Goal: Answer question/provide support: Share knowledge or assist other users

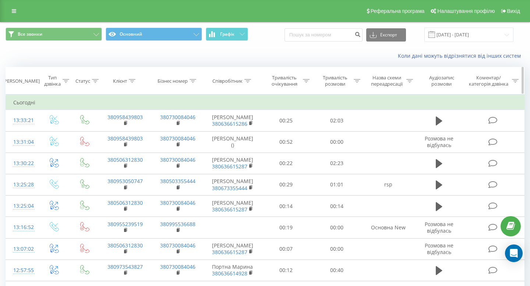
click at [190, 84] on div at bounding box center [193, 81] width 7 height 6
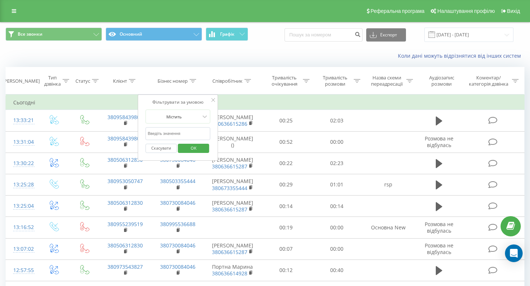
click at [159, 133] on input "text" at bounding box center [177, 133] width 65 height 13
paste input "099 553 6688"
click at [164, 133] on input "099 553 6688" at bounding box center [177, 133] width 65 height 13
click at [188, 149] on span "OK" at bounding box center [193, 147] width 21 height 11
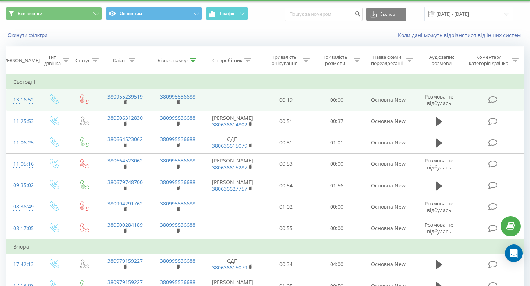
scroll to position [21, 0]
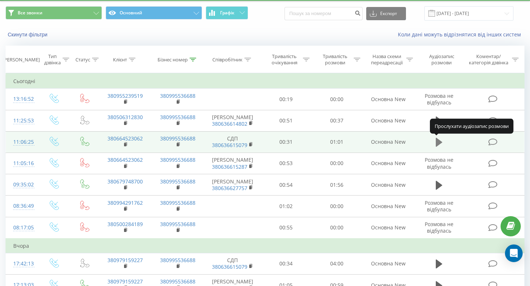
click at [438, 141] on icon at bounding box center [439, 142] width 7 height 9
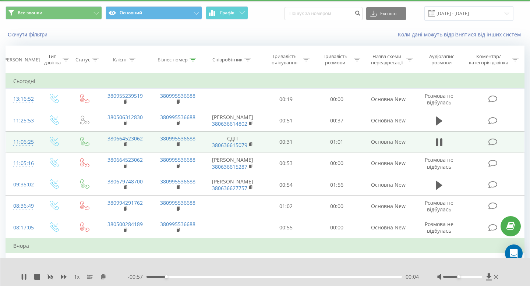
click at [459, 277] on div at bounding box center [462, 277] width 39 height 2
click at [22, 277] on icon at bounding box center [22, 277] width 1 height 6
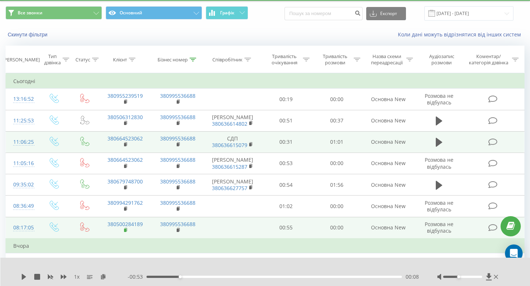
click at [125, 231] on rect at bounding box center [125, 230] width 2 height 3
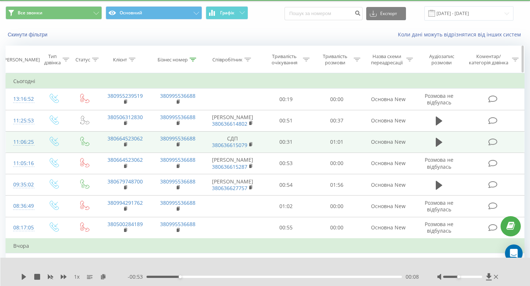
click at [192, 60] on icon at bounding box center [193, 60] width 7 height 4
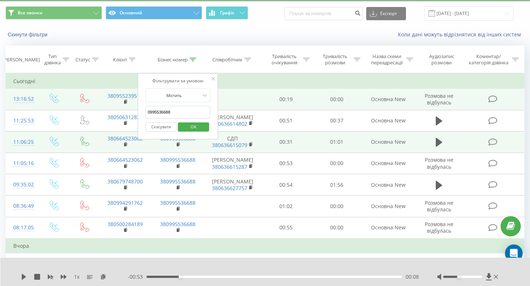
drag, startPoint x: 177, startPoint y: 109, endPoint x: 130, endPoint y: 109, distance: 47.8
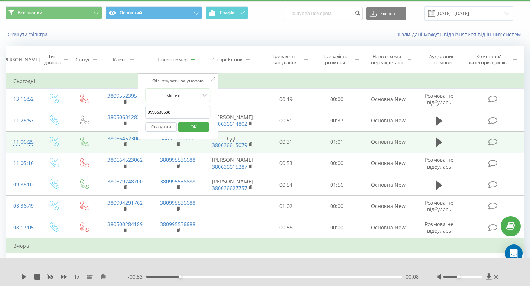
click at [182, 109] on input "0995536688" at bounding box center [177, 112] width 65 height 13
click at [182, 112] on input "0995536688" at bounding box center [177, 112] width 65 height 13
type input "0"
click at [134, 60] on icon at bounding box center [132, 60] width 7 height 4
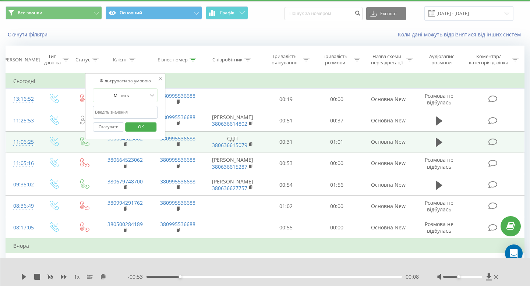
click at [120, 114] on input "text" at bounding box center [125, 112] width 65 height 13
paste input "380500284189"
type input "380500284189"
click at [139, 127] on span "OK" at bounding box center [141, 126] width 21 height 11
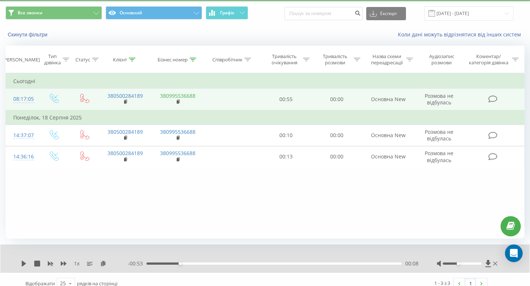
scroll to position [1, 0]
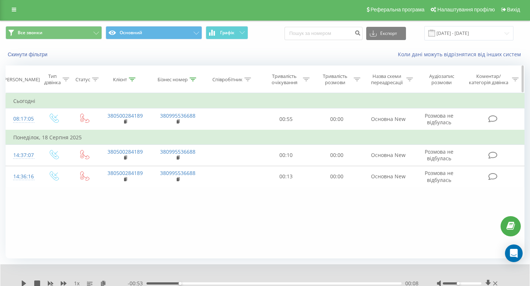
click at [131, 78] on icon at bounding box center [132, 80] width 7 height 4
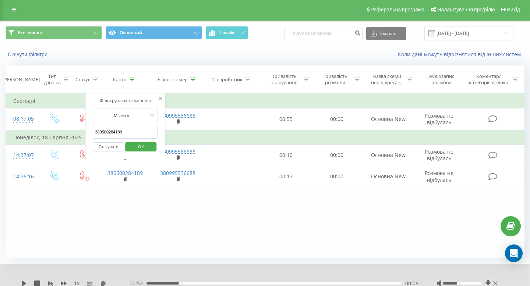
drag, startPoint x: 128, startPoint y: 130, endPoint x: 101, endPoint y: 130, distance: 26.5
click at [105, 130] on input "380500284189" at bounding box center [125, 132] width 65 height 13
click at [132, 132] on input "380500284189" at bounding box center [125, 132] width 65 height 13
click at [160, 98] on icon at bounding box center [161, 99] width 4 height 4
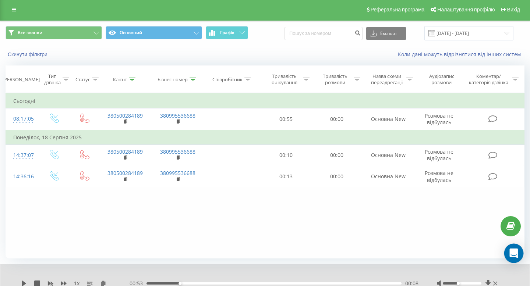
click at [514, 251] on icon "Open Intercom Messenger" at bounding box center [513, 254] width 8 height 10
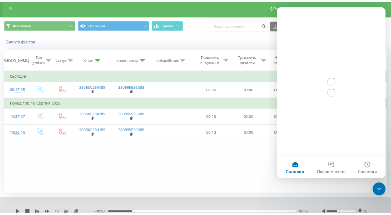
scroll to position [0, 0]
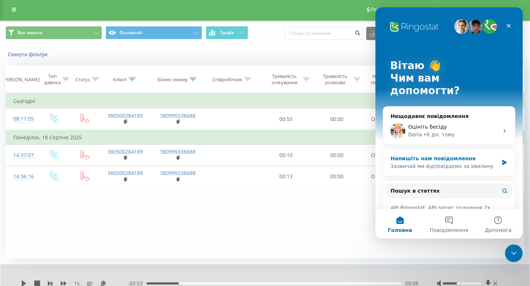
click at [412, 163] on div "Зазвичай ми відповідаємо за хвилину" at bounding box center [444, 167] width 108 height 8
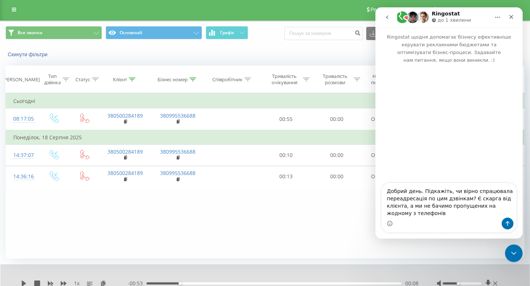
type textarea "Добрий день. Підкажіть, чи вірно спрацювала переадресація по цим дзвінкам? Є ск…"
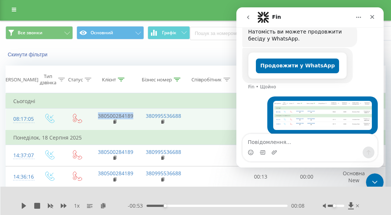
scroll to position [158, 0]
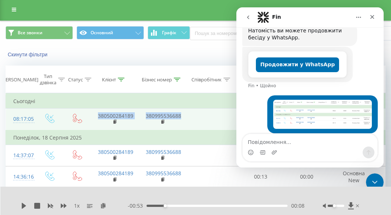
drag, startPoint x: 91, startPoint y: 113, endPoint x: 182, endPoint y: 113, distance: 91.6
click at [182, 113] on tr "08:17:05 380500284189 380995536688 00:55 00:00 Основна New Розмова не відбулась" at bounding box center [241, 120] width 471 height 22
copy tr "380500284189 380995536688"
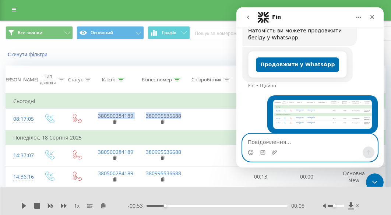
click at [266, 140] on textarea "Повідомлення..." at bounding box center [310, 140] width 135 height 13
paste textarea "380500284189 380995536688"
type textarea "380500284189 380995536688"
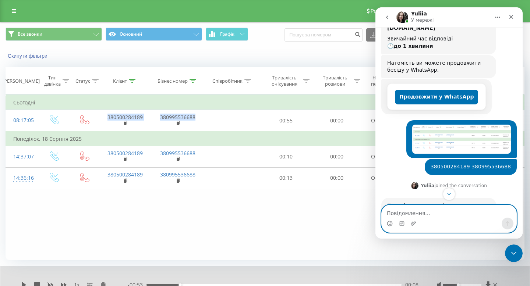
scroll to position [149, 0]
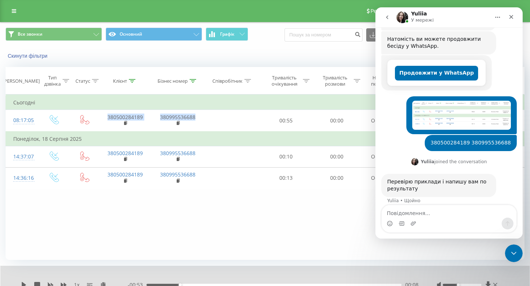
click at [443, 103] on img "Тарас каже…" at bounding box center [461, 115] width 99 height 29
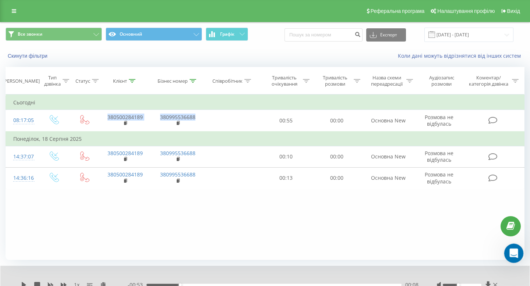
click at [513, 255] on icon "Відкрити програму для спілкування Intercom" at bounding box center [513, 253] width 12 height 12
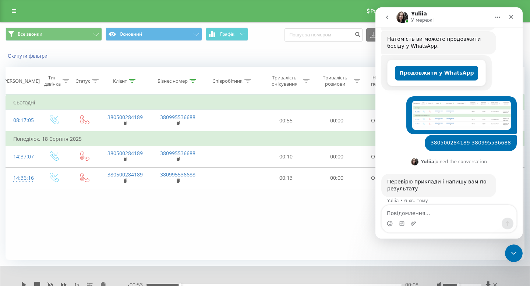
click at [283, 205] on div "Фільтрувати за умовою Дорівнює Введіть значення Скасувати OK Фільтрувати за умо…" at bounding box center [265, 178] width 519 height 166
click at [513, 16] on icon "Закрити" at bounding box center [511, 17] width 6 height 6
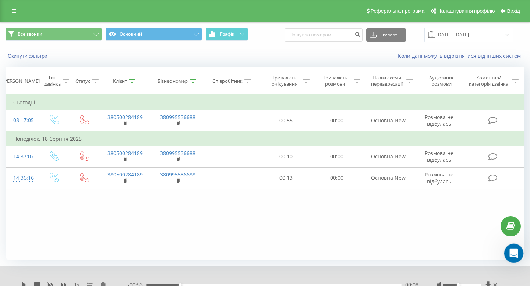
click at [511, 252] on icon "Відкрити програму для спілкування Intercom" at bounding box center [513, 253] width 12 height 12
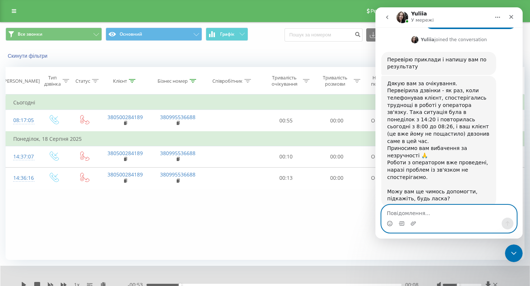
scroll to position [274, 0]
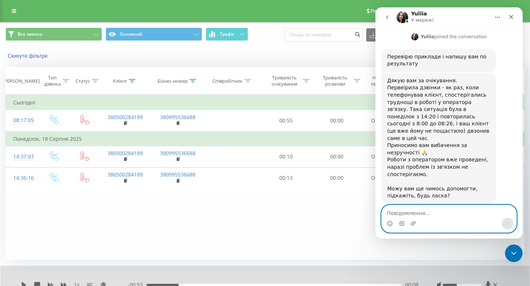
click at [417, 213] on textarea "Повідомлення..." at bounding box center [449, 211] width 135 height 13
click at [450, 213] on textarea "Повідомлення..." at bounding box center [449, 211] width 135 height 13
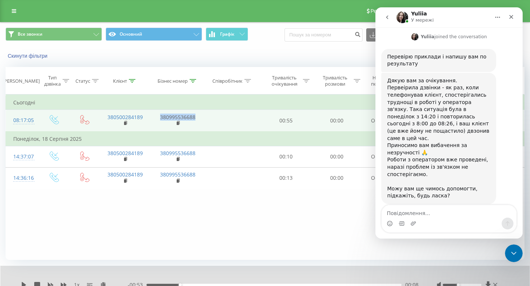
drag, startPoint x: 202, startPoint y: 120, endPoint x: 160, endPoint y: 118, distance: 41.3
click at [160, 118] on td "380995536688" at bounding box center [178, 121] width 53 height 22
copy link "380995536688"
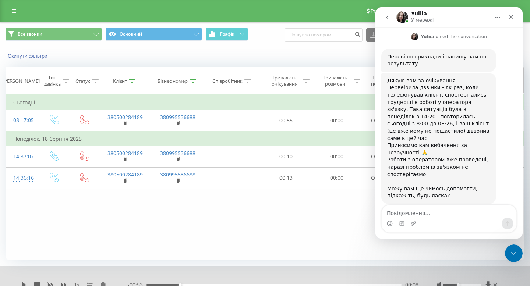
click at [195, 82] on icon at bounding box center [193, 81] width 7 height 4
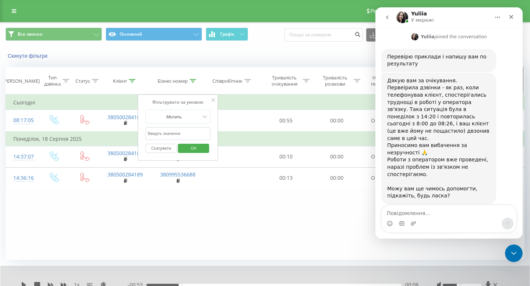
click at [132, 81] on icon at bounding box center [132, 81] width 7 height 4
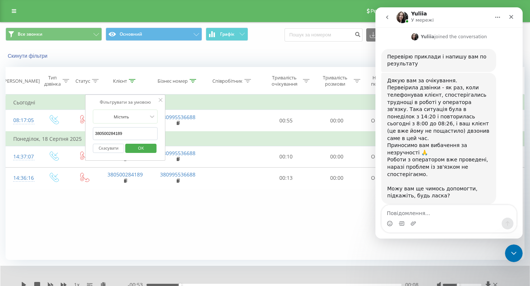
drag, startPoint x: 141, startPoint y: 136, endPoint x: 90, endPoint y: 133, distance: 50.5
click at [90, 133] on div "Фільтрувати за умовою Містить 380500284189 Скасувати OK" at bounding box center [125, 128] width 80 height 66
click at [136, 152] on span "OK" at bounding box center [141, 147] width 21 height 11
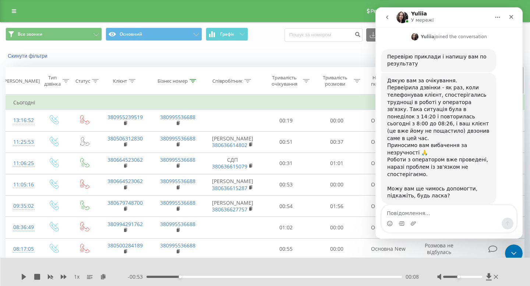
click at [194, 82] on icon at bounding box center [193, 81] width 7 height 4
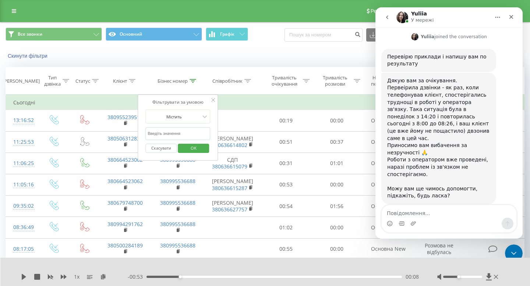
click at [165, 131] on input "text" at bounding box center [177, 133] width 65 height 13
paste input "380995536688"
type input "380995536688"
click at [192, 150] on span "OK" at bounding box center [193, 147] width 21 height 11
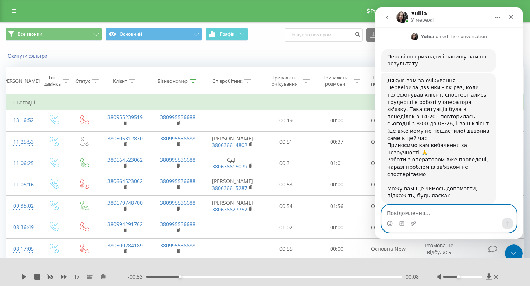
click at [441, 212] on textarea "Повідомлення..." at bounding box center [449, 211] width 135 height 13
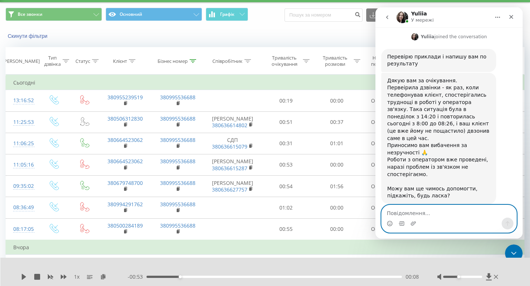
scroll to position [28, 0]
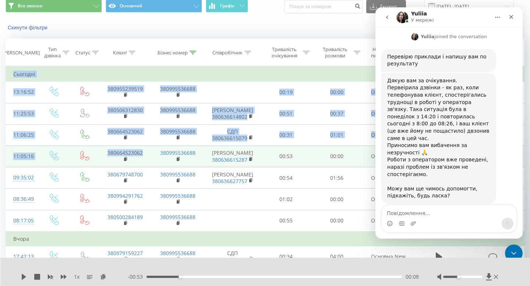
drag, startPoint x: 4, startPoint y: 152, endPoint x: 153, endPoint y: 150, distance: 148.7
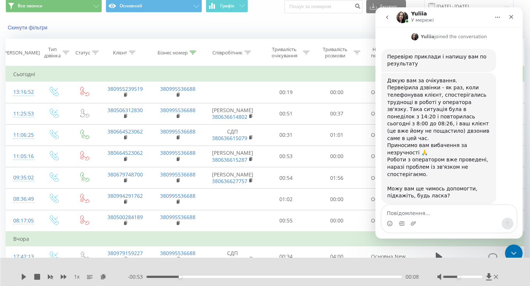
click at [188, 26] on div "Скинути фільтри" at bounding box center [99, 27] width 198 height 7
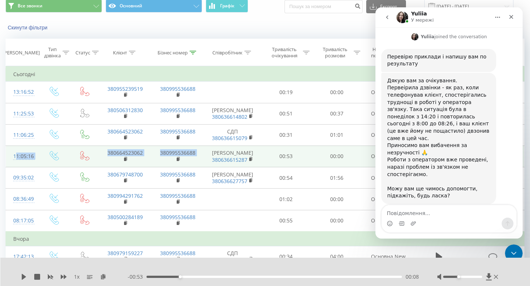
drag, startPoint x: 208, startPoint y: 153, endPoint x: 13, endPoint y: 154, distance: 195.0
click at [13, 154] on tr "11:05:16 380664523062 380995536688 Білий Андрій 380636615287 00:53 00:00 Основн…" at bounding box center [265, 156] width 519 height 21
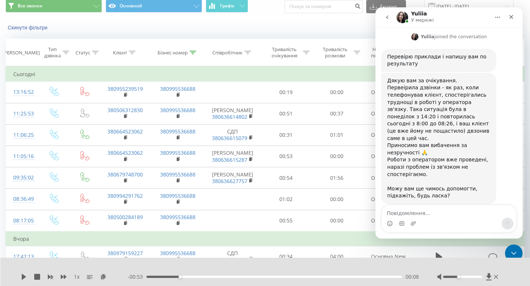
click at [171, 18] on div "Все звонки Основний Графік Експорт .csv .xls .xlsx 20.07.2025 - 20.08.2025" at bounding box center [264, 6] width 529 height 25
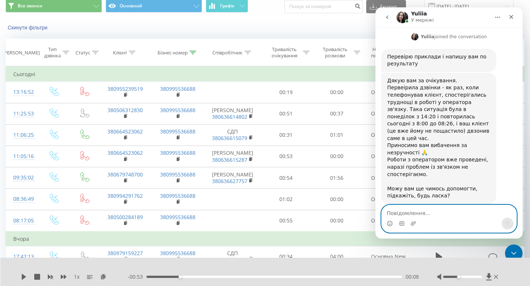
click at [441, 216] on textarea "Повідомлення..." at bounding box center [449, 211] width 135 height 13
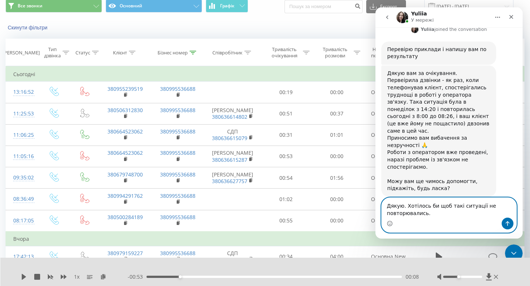
type textarea "Дякую. Хотілось би щоб такі ситуації не повторювались."
click at [507, 222] on icon "Надіслати повідомлення…" at bounding box center [508, 224] width 4 height 5
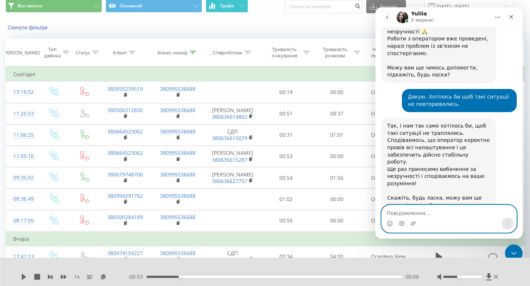
scroll to position [397, 0]
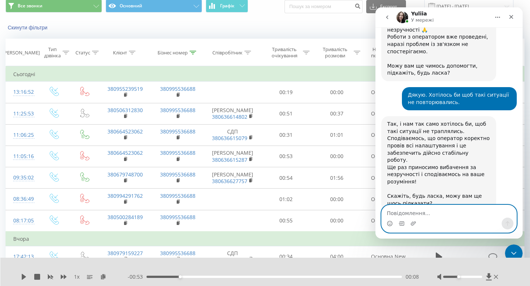
click at [426, 215] on textarea "Повідомлення..." at bounding box center [449, 211] width 135 height 13
type textarea "Це все дякую"
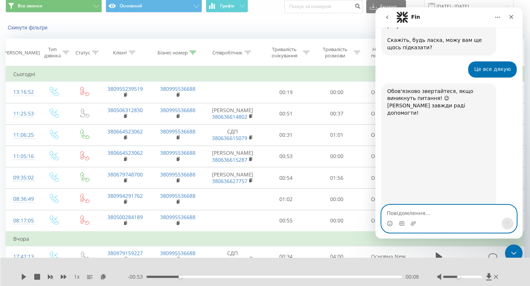
scroll to position [558, 0]
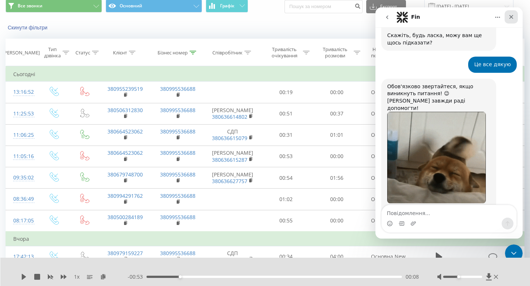
click at [512, 17] on icon "Закрити" at bounding box center [511, 17] width 6 height 6
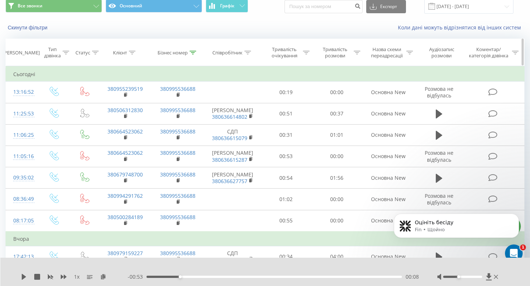
scroll to position [624, 0]
click at [192, 53] on icon at bounding box center [193, 53] width 7 height 4
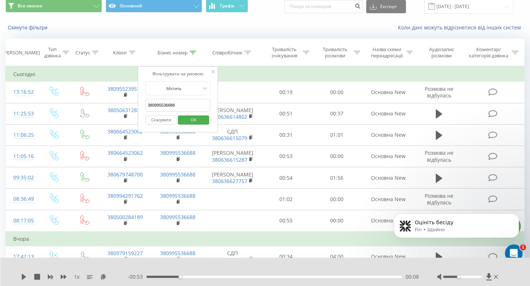
click at [184, 102] on input "380995536688" at bounding box center [177, 105] width 65 height 13
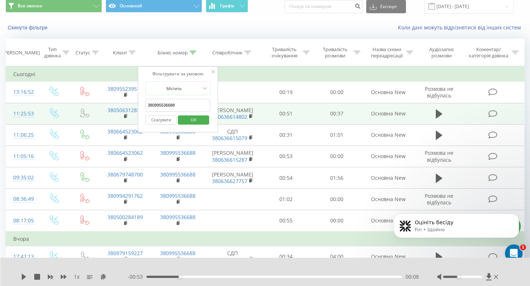
drag, startPoint x: 186, startPoint y: 104, endPoint x: 116, endPoint y: 104, distance: 69.9
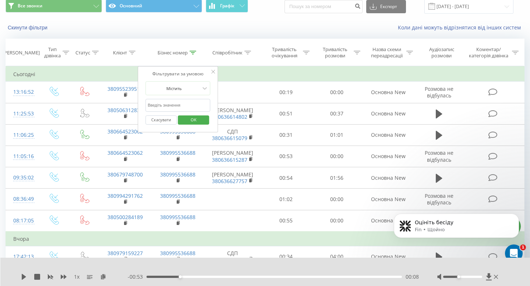
click at [187, 119] on span "OK" at bounding box center [193, 119] width 21 height 11
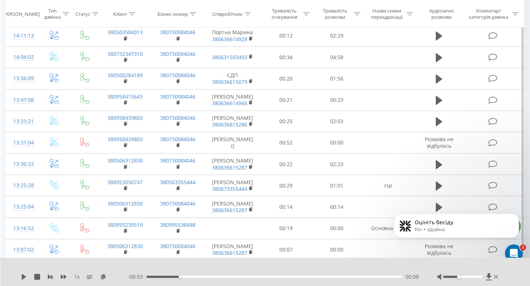
scroll to position [150, 0]
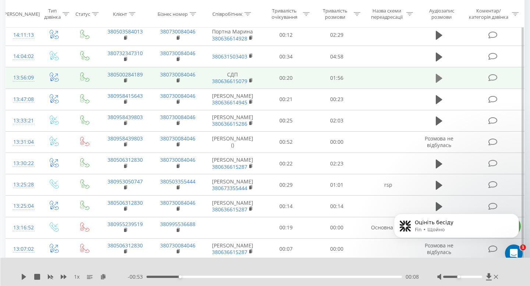
click at [438, 83] on icon at bounding box center [439, 78] width 7 height 9
click at [470, 277] on div at bounding box center [462, 277] width 39 height 2
drag, startPoint x: 471, startPoint y: 277, endPoint x: 480, endPoint y: 277, distance: 8.8
click at [479, 277] on div at bounding box center [462, 277] width 39 height 2
click at [489, 275] on icon at bounding box center [489, 276] width 6 height 7
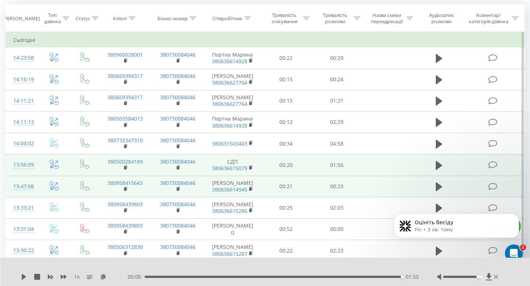
scroll to position [81, 0]
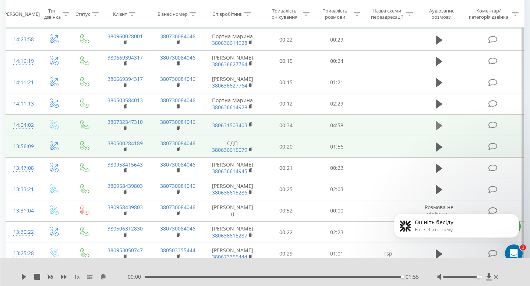
click at [436, 130] on icon at bounding box center [439, 125] width 7 height 9
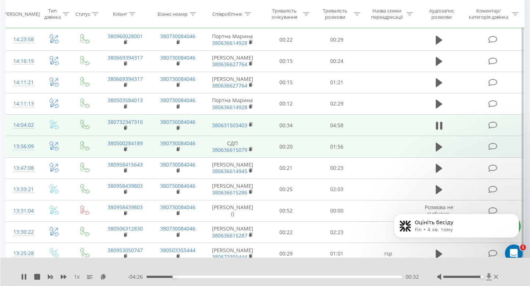
drag, startPoint x: 479, startPoint y: 277, endPoint x: 487, endPoint y: 277, distance: 8.1
click at [487, 277] on div at bounding box center [468, 276] width 63 height 7
click at [251, 127] on rect at bounding box center [250, 124] width 2 height 3
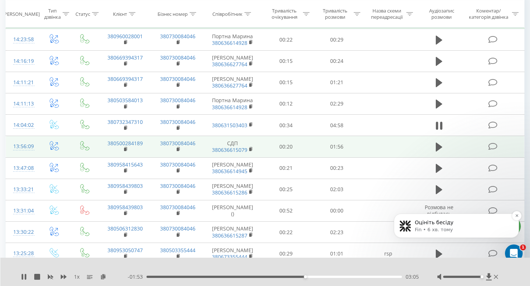
click at [427, 227] on p "Fin • 6 хв. тому" at bounding box center [462, 230] width 95 height 7
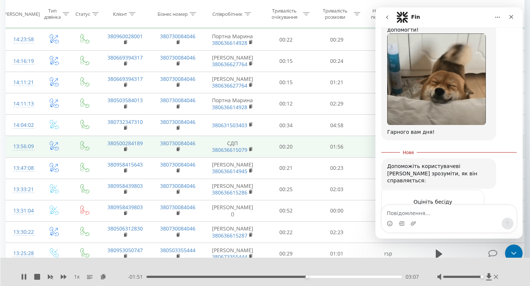
scroll to position [636, 0]
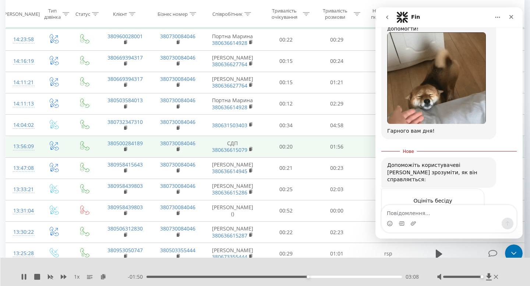
click at [453, 209] on span "Добре" at bounding box center [449, 215] width 13 height 13
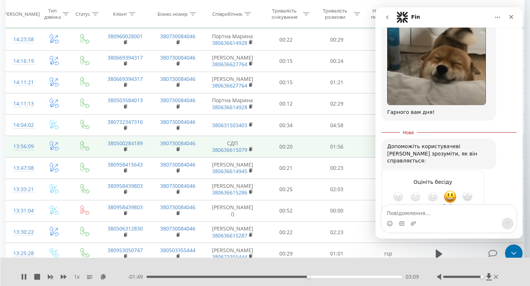
scroll to position [656, 0]
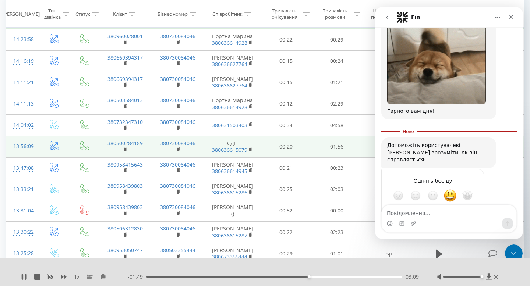
click at [470, 215] on div "Надіслати" at bounding box center [471, 222] width 15 height 15
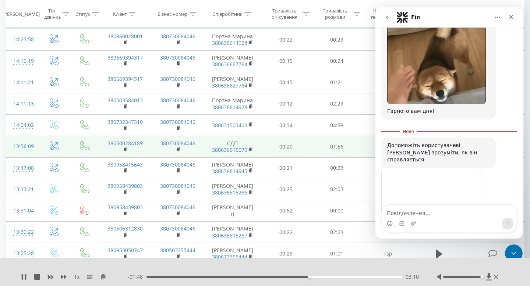
scroll to position [627, 0]
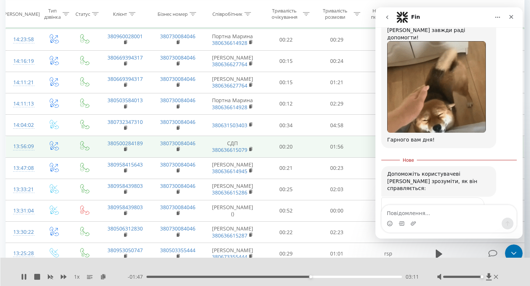
click at [390, 15] on button "go back" at bounding box center [387, 17] width 14 height 14
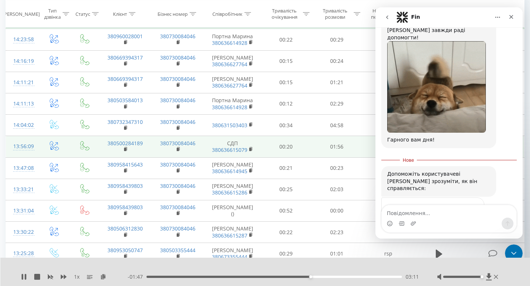
scroll to position [0, 0]
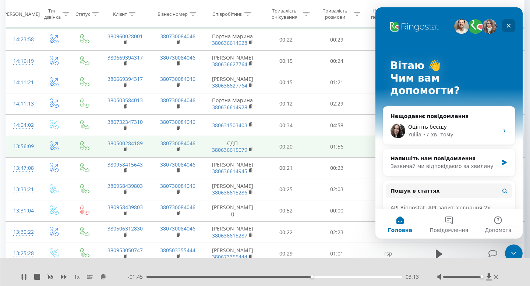
click at [509, 28] on icon "Закрити" at bounding box center [509, 26] width 6 height 6
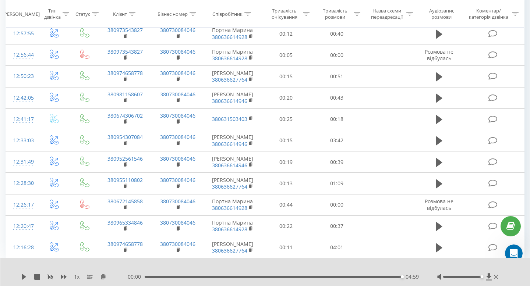
scroll to position [393, 0]
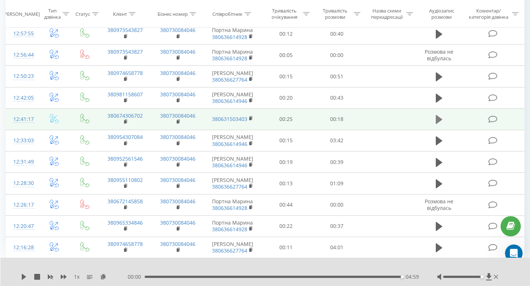
click at [438, 124] on icon at bounding box center [439, 119] width 7 height 9
click at [269, 277] on div "00:16" at bounding box center [273, 277] width 255 height 2
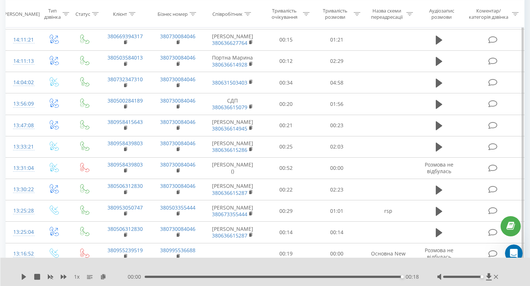
scroll to position [0, 0]
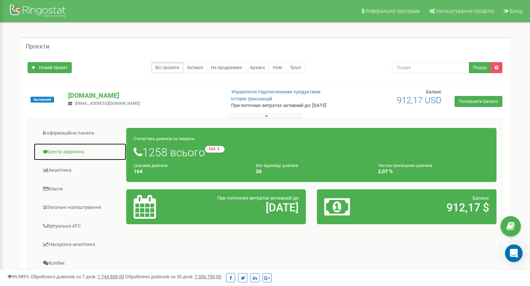
click at [64, 150] on link "Центр звернень" at bounding box center [79, 152] width 93 height 18
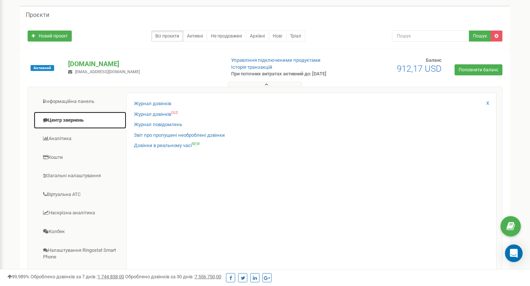
scroll to position [32, 0]
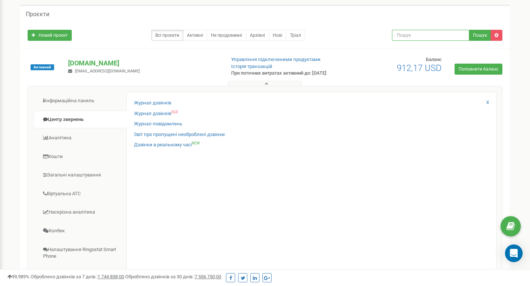
click at [426, 32] on input "text" at bounding box center [430, 35] width 77 height 11
paste input "380631503403"
type input "380631503403"
click at [475, 35] on button "Пошук" at bounding box center [480, 35] width 22 height 11
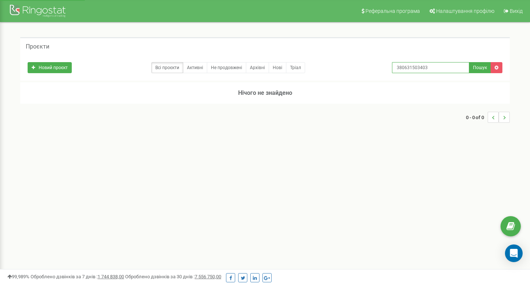
drag, startPoint x: 448, startPoint y: 67, endPoint x: 359, endPoint y: 67, distance: 89.1
click at [359, 67] on div "Новий проєкт Всі проєкти Активні Не продовжені Архівні Нові Тріал 380631503403 …" at bounding box center [265, 66] width 486 height 15
click at [36, 12] on div at bounding box center [38, 12] width 59 height 18
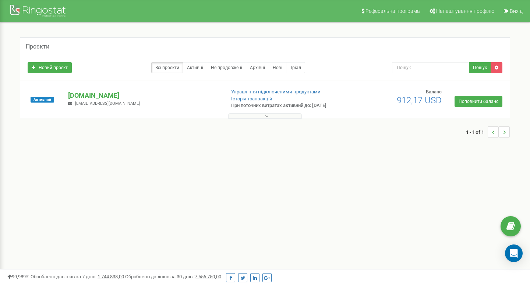
click at [266, 117] on icon at bounding box center [266, 116] width 3 height 5
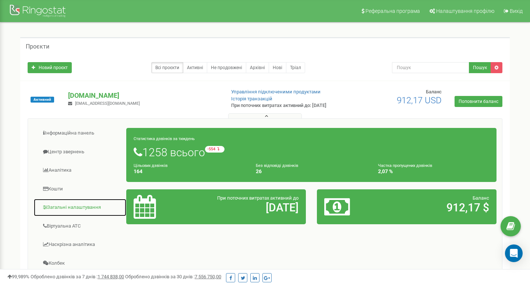
click at [59, 210] on link "Загальні налаштування" at bounding box center [79, 208] width 93 height 18
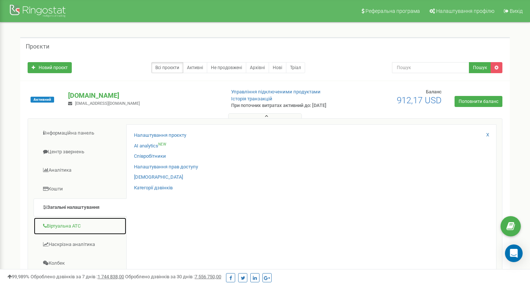
click at [67, 224] on link "Віртуальна АТС" at bounding box center [79, 226] width 93 height 18
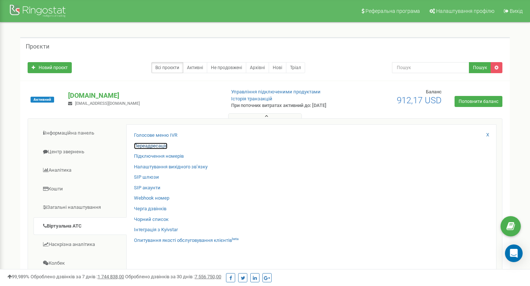
click at [143, 146] on link "Переадресація" at bounding box center [150, 146] width 33 height 7
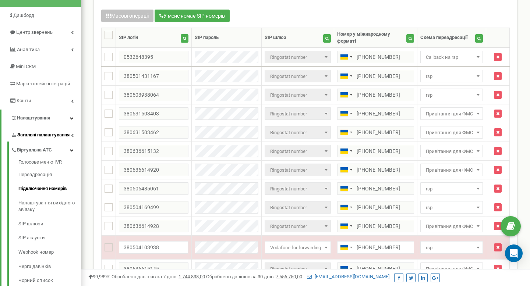
scroll to position [56, 0]
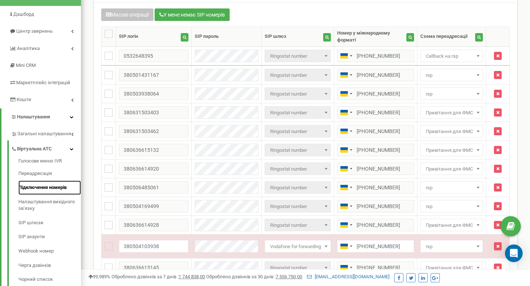
click at [58, 186] on link "Підключення номерів" at bounding box center [49, 188] width 63 height 14
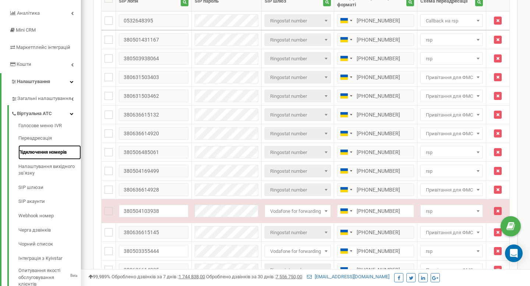
scroll to position [92, 0]
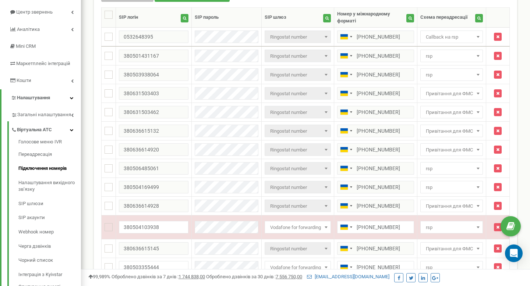
scroll to position [75, 0]
click at [40, 115] on span "Загальні налаштування" at bounding box center [43, 115] width 52 height 7
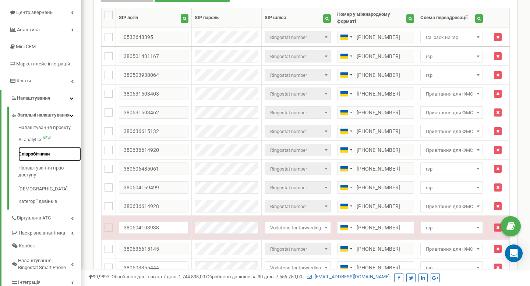
click at [30, 160] on link "Співробітники" at bounding box center [49, 154] width 63 height 14
